Goal: Task Accomplishment & Management: Use online tool/utility

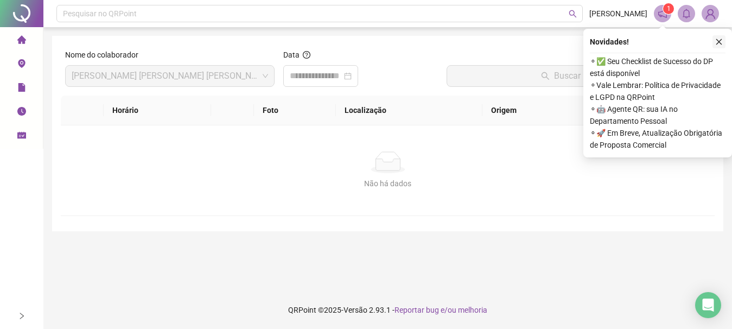
click at [718, 40] on icon "close" at bounding box center [719, 42] width 8 height 8
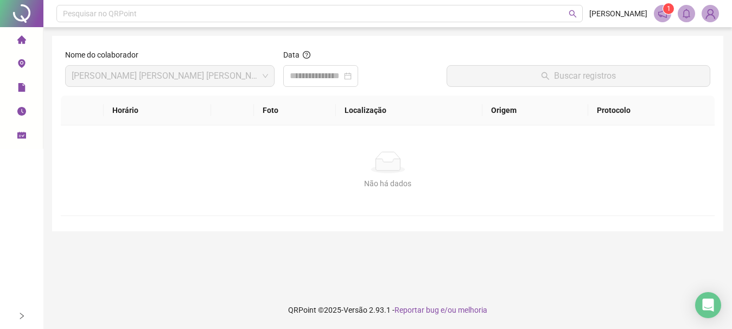
click at [19, 39] on icon "home" at bounding box center [21, 39] width 9 height 8
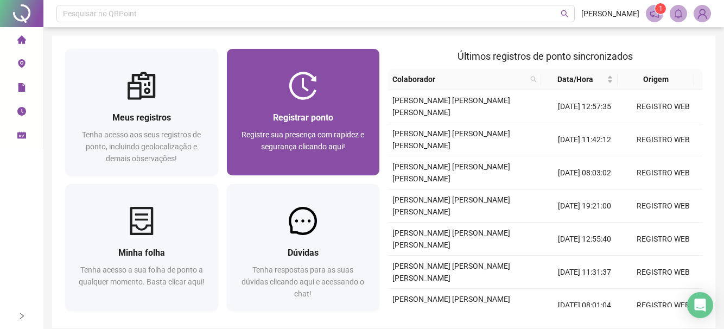
click at [293, 121] on span "Registrar ponto" at bounding box center [303, 117] width 60 height 10
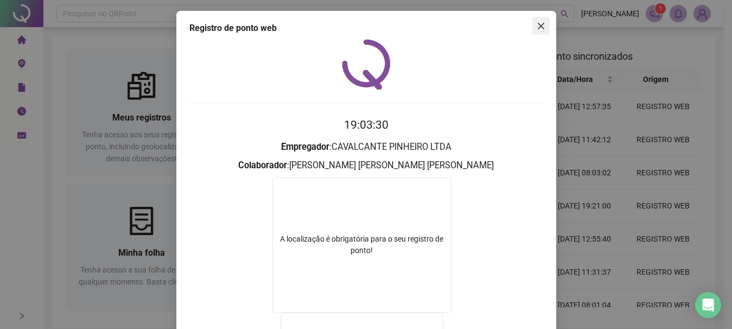
click at [536, 28] on icon "close" at bounding box center [540, 26] width 9 height 9
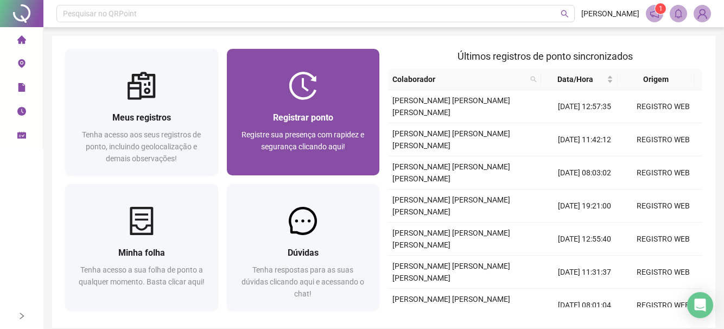
click at [287, 118] on span "Registrar ponto" at bounding box center [303, 117] width 60 height 10
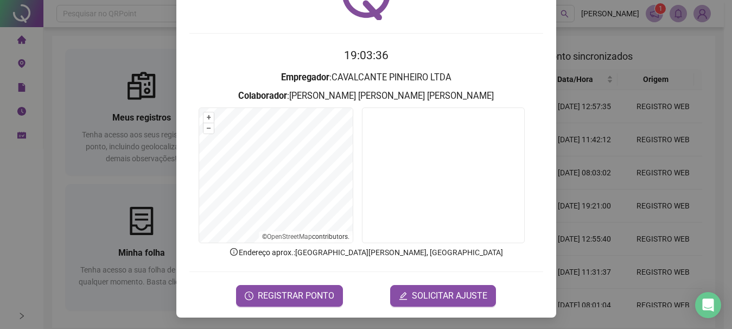
scroll to position [71, 0]
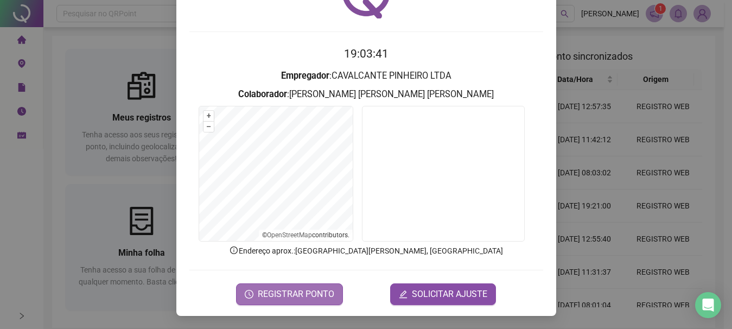
click at [286, 296] on span "REGISTRAR PONTO" at bounding box center [296, 293] width 76 height 13
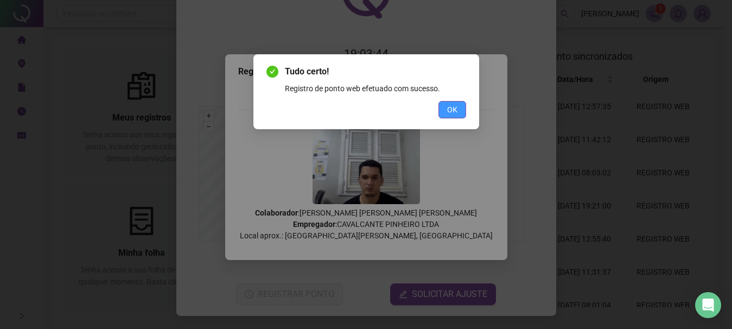
click at [453, 113] on span "OK" at bounding box center [452, 110] width 10 height 12
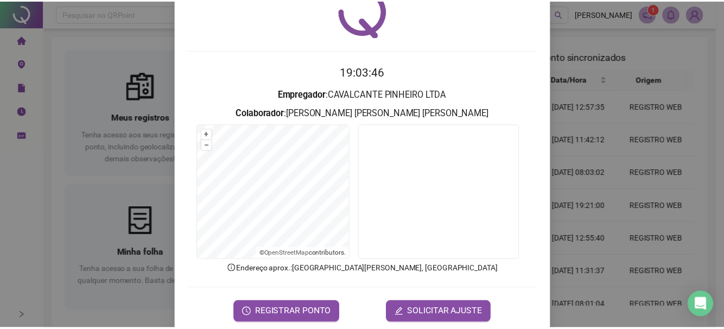
scroll to position [0, 0]
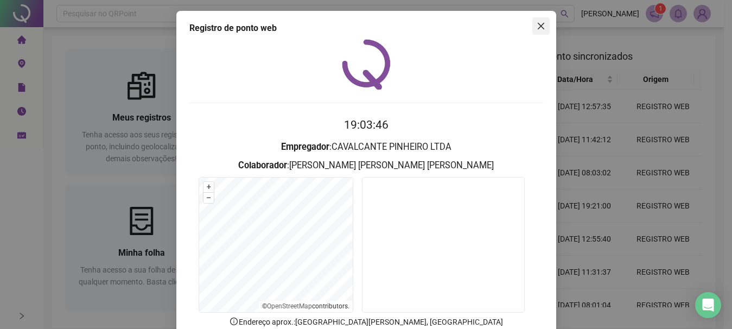
click at [539, 23] on icon "close" at bounding box center [540, 26] width 7 height 7
